Goal: Task Accomplishment & Management: Complete application form

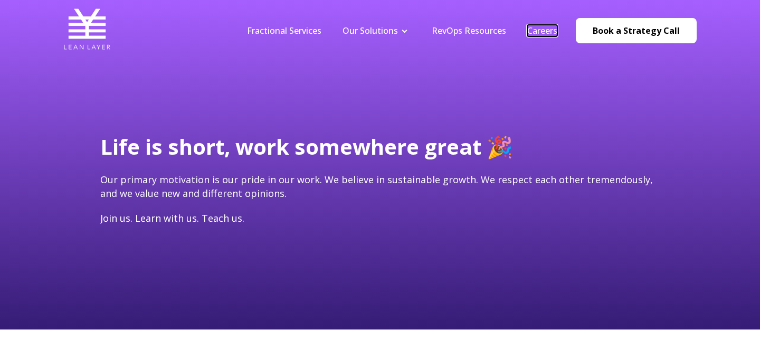
click at [545, 33] on link "Careers" at bounding box center [542, 31] width 30 height 12
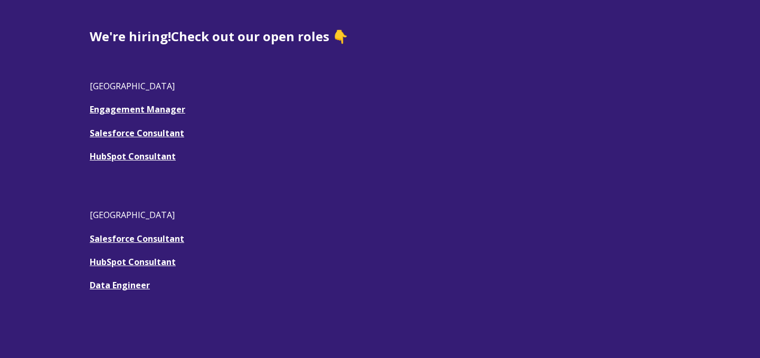
scroll to position [311, 0]
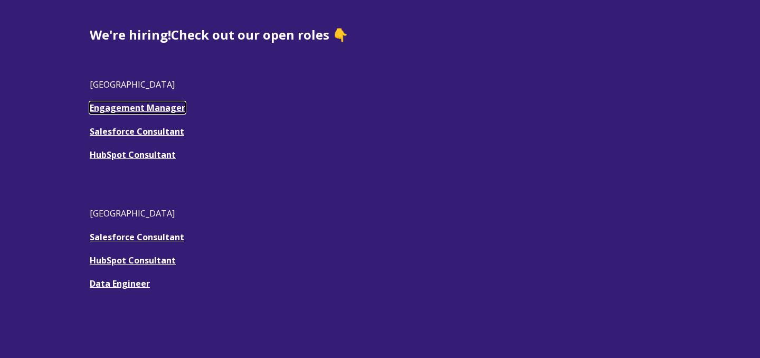
click at [146, 106] on link "Engagement Manager" at bounding box center [138, 108] width 96 height 12
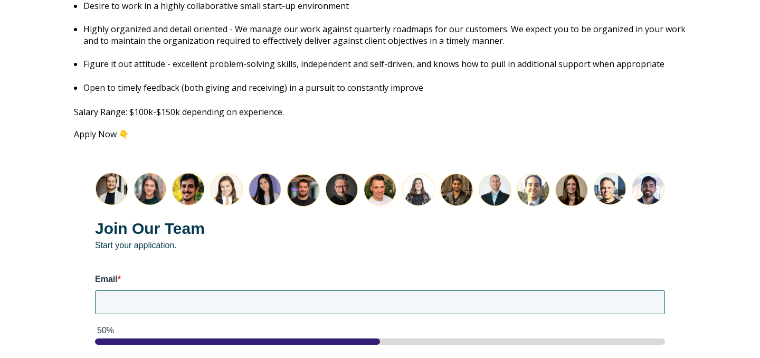
scroll to position [1408, 0]
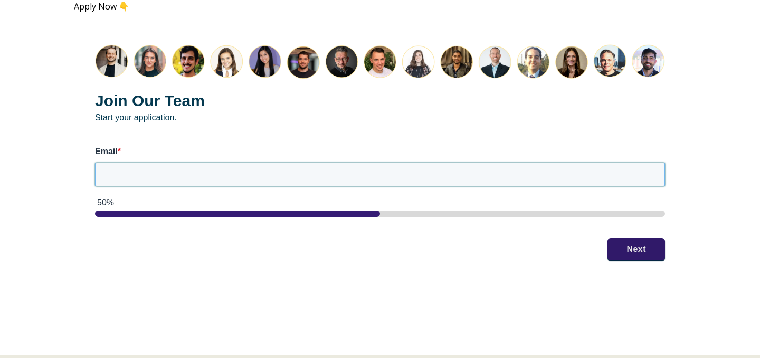
click at [157, 168] on input "Email *" at bounding box center [380, 174] width 570 height 23
type input "[EMAIL_ADDRESS][DOMAIN_NAME]"
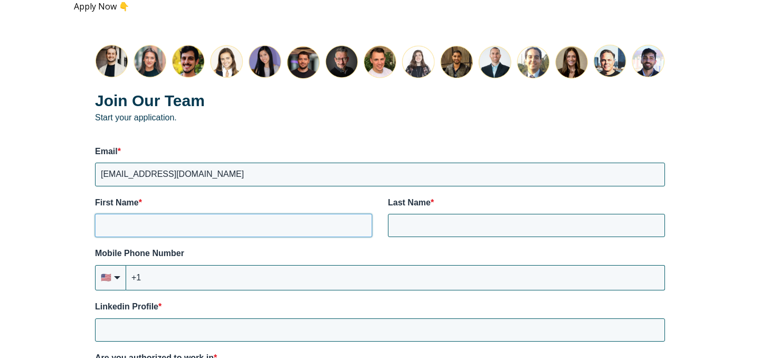
click at [323, 214] on input "First Name *" at bounding box center [233, 225] width 277 height 23
type input "[PERSON_NAME]"
click at [222, 268] on input "+1" at bounding box center [395, 277] width 539 height 25
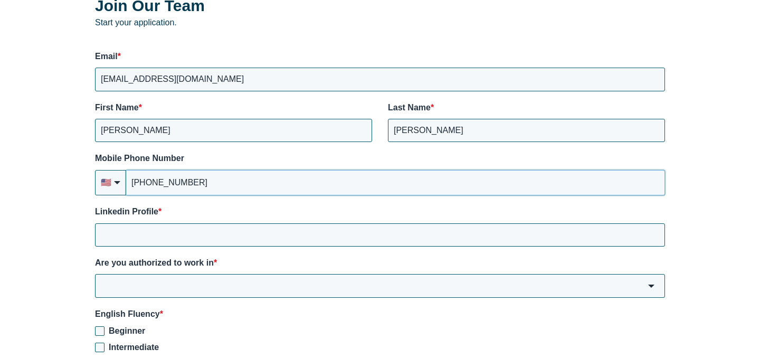
scroll to position [1504, 0]
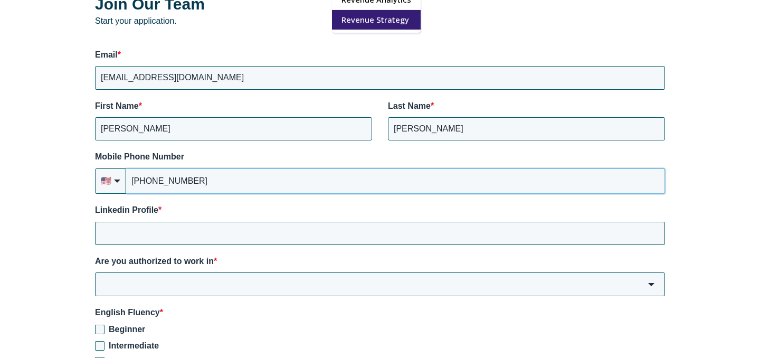
type input "[PHONE_NUMBER]"
click at [262, 223] on input "Linkedin Profile *" at bounding box center [380, 233] width 570 height 23
paste input "[URL][DOMAIN_NAME]"
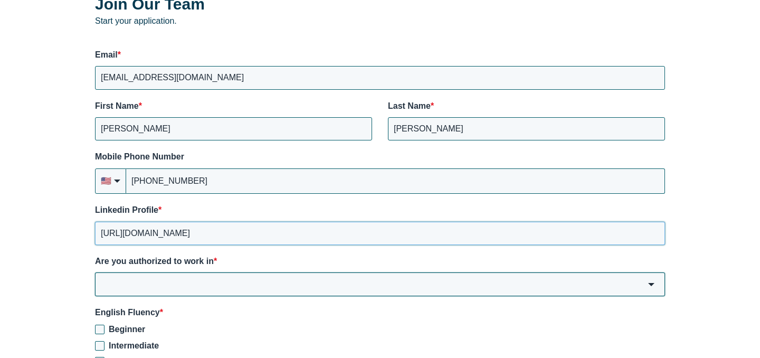
type input "[URL][DOMAIN_NAME]"
click at [226, 279] on input "Are you authorized to work in *" at bounding box center [380, 283] width 570 height 23
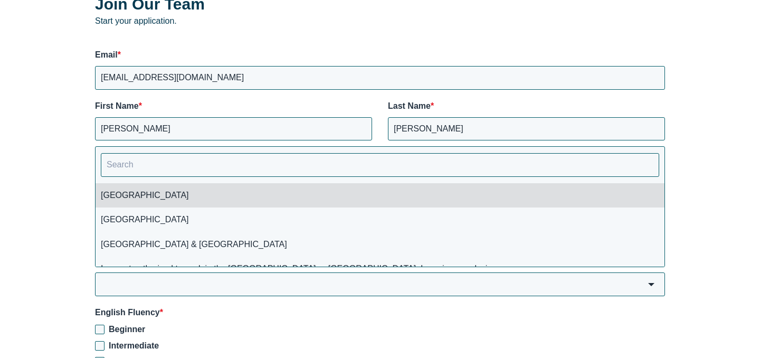
click at [212, 186] on li "[GEOGRAPHIC_DATA]" at bounding box center [380, 195] width 569 height 24
type input "[GEOGRAPHIC_DATA]"
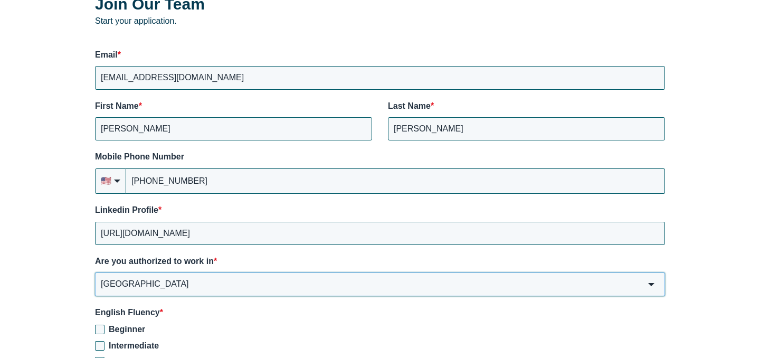
click at [187, 281] on input "[GEOGRAPHIC_DATA]" at bounding box center [380, 283] width 570 height 23
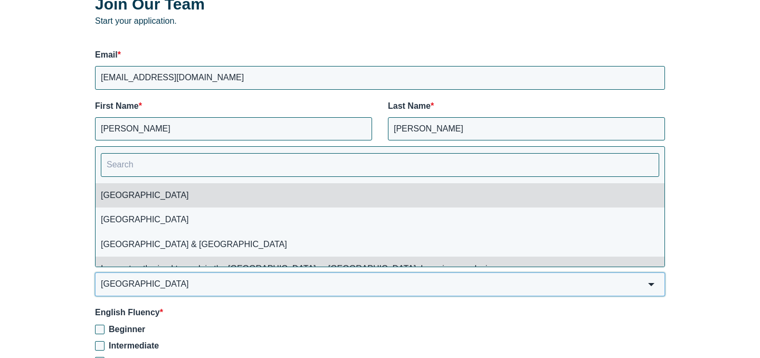
scroll to position [39, 0]
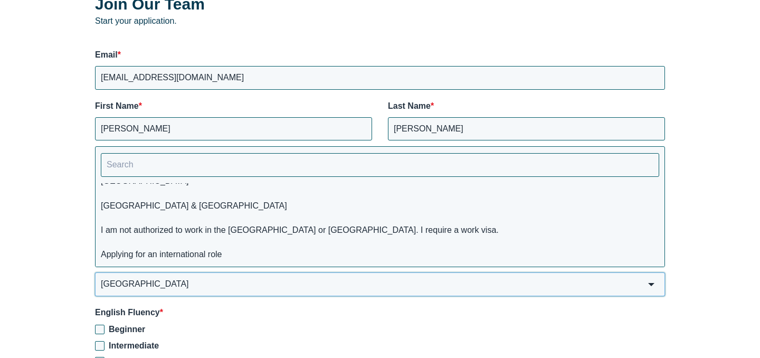
click at [197, 273] on input "[GEOGRAPHIC_DATA]" at bounding box center [380, 283] width 570 height 23
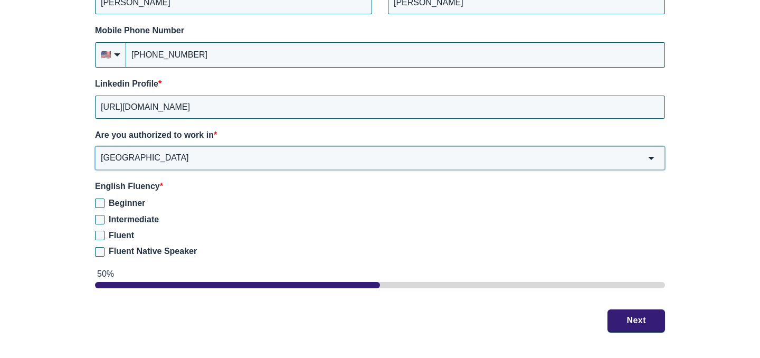
scroll to position [1631, 0]
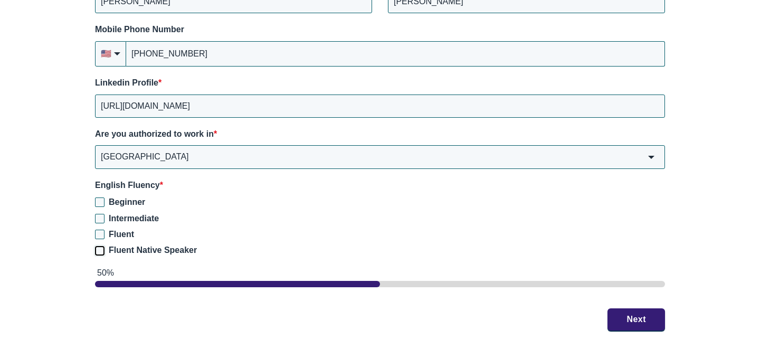
click at [98, 246] on input "Fluent Native Speaker" at bounding box center [100, 251] width 10 height 10
checkbox input "true"
click at [619, 308] on button "Next" at bounding box center [636, 319] width 58 height 22
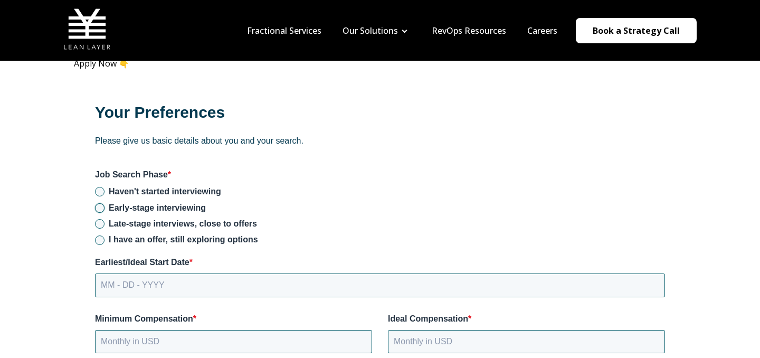
scroll to position [1348, 0]
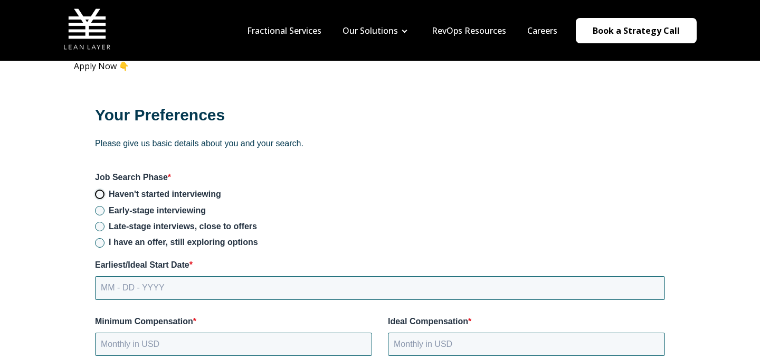
click at [104, 189] on input "Haven't started interviewing" at bounding box center [100, 194] width 10 height 10
radio input "true"
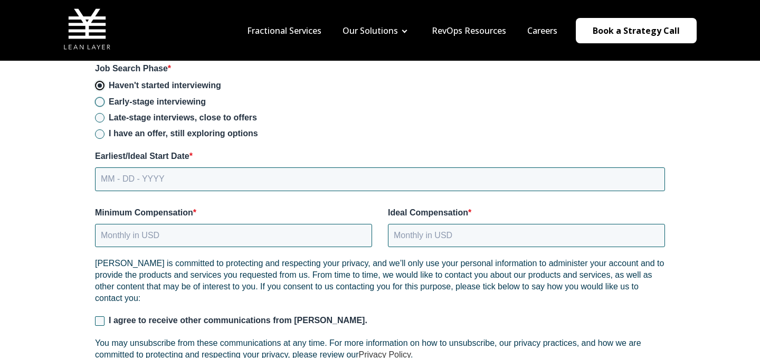
scroll to position [1458, 0]
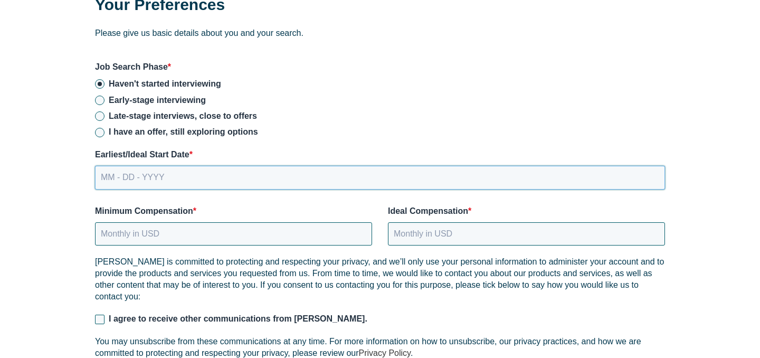
click at [138, 166] on input "MM - DD - YYYY" at bounding box center [380, 177] width 570 height 23
click at [86, 163] on div "Your Preferences Please give us basic details about you and your search. Job Se…" at bounding box center [380, 236] width 612 height 526
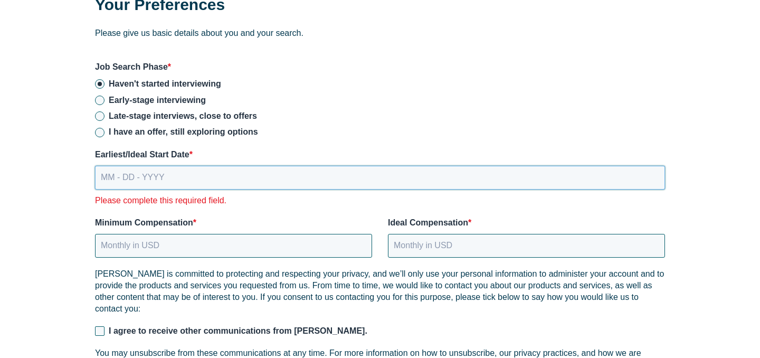
click at [105, 166] on input "MM - DD - YYYY" at bounding box center [380, 177] width 570 height 23
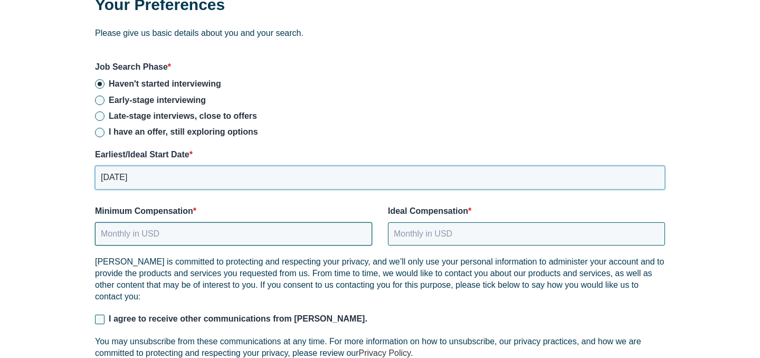
type input "[DATE]"
click at [154, 226] on input "Minimum Compensation *" at bounding box center [233, 233] width 277 height 23
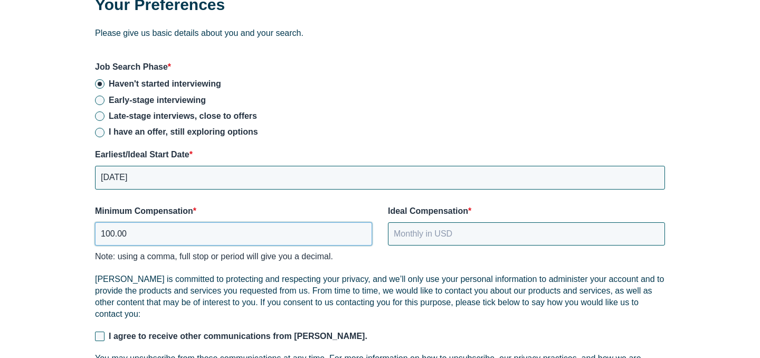
type input "100.000"
drag, startPoint x: 262, startPoint y: 224, endPoint x: 106, endPoint y: 218, distance: 156.9
click at [106, 222] on input "100.000" at bounding box center [233, 233] width 277 height 23
click at [140, 223] on input "100.000" at bounding box center [233, 233] width 277 height 23
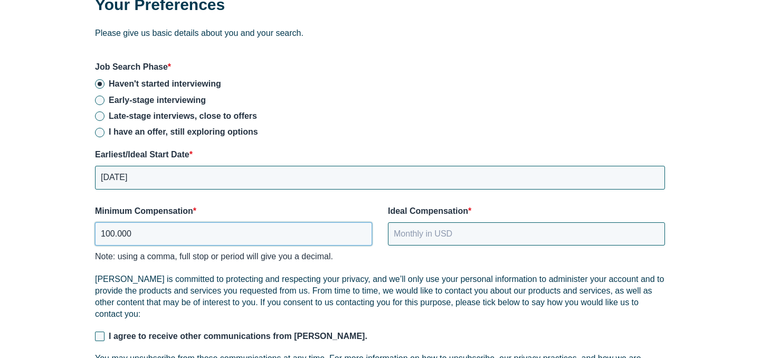
click at [140, 223] on input "100.000" at bounding box center [233, 233] width 277 height 23
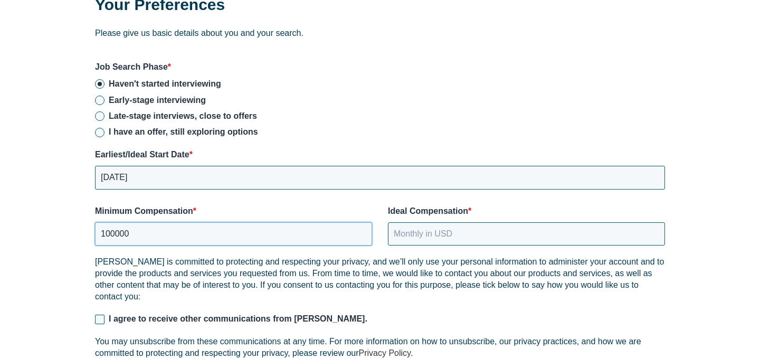
type input "100000"
type input "120000"
click at [118, 314] on span "I agree to receive other communications from [PERSON_NAME]." at bounding box center [238, 318] width 259 height 9
click at [105, 315] on input "I agree to receive other communications from [PERSON_NAME]." at bounding box center [100, 320] width 10 height 10
checkbox input "true"
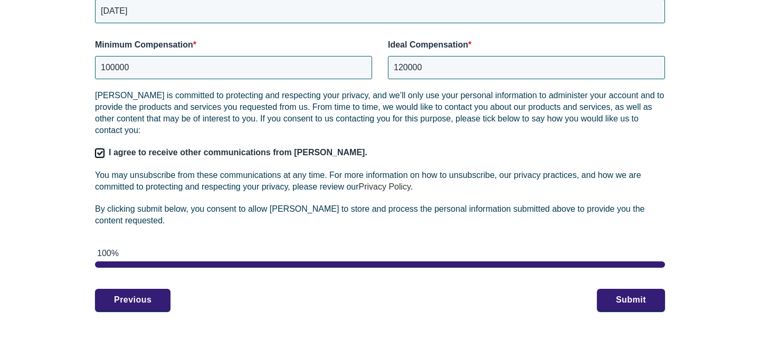
scroll to position [1625, 0]
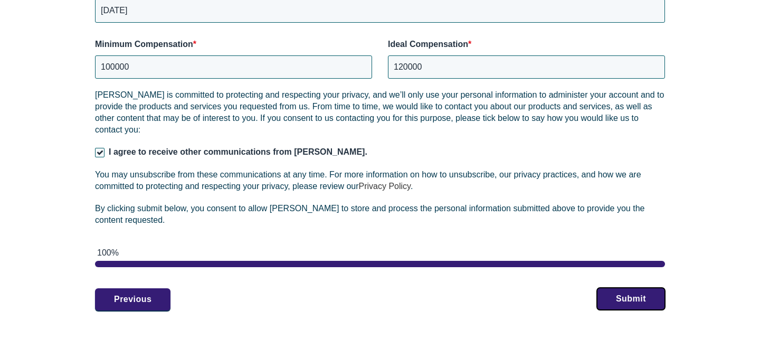
click at [641, 288] on button "Submit" at bounding box center [631, 299] width 68 height 22
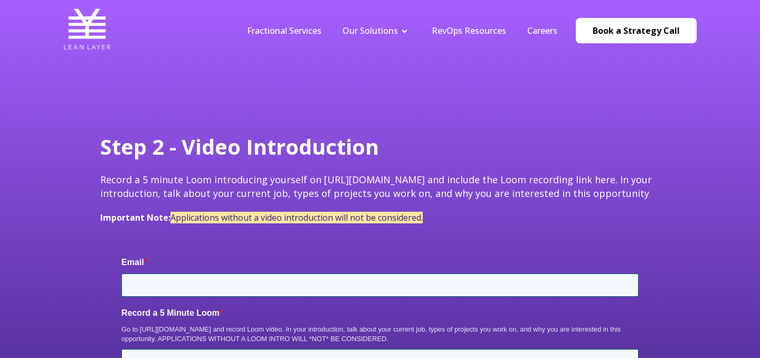
type input "[EMAIL_ADDRESS][DOMAIN_NAME]"
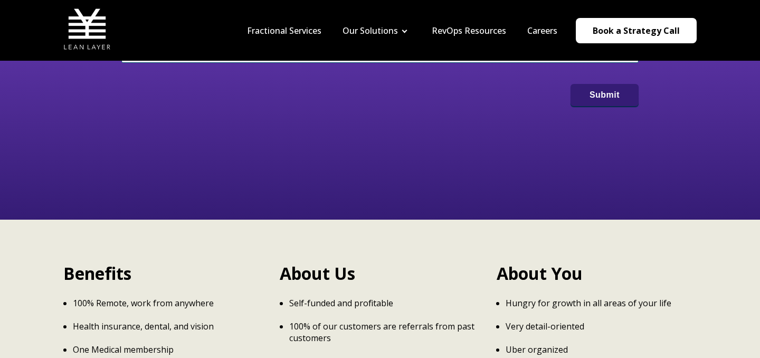
scroll to position [250, 0]
